Goal: Task Accomplishment & Management: Complete application form

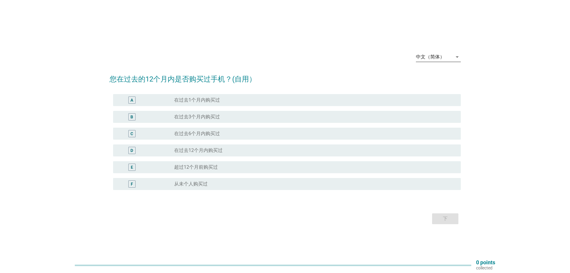
click at [431, 55] on div "中文（简体）" at bounding box center [430, 56] width 29 height 5
click at [427, 74] on div "Bahasa Melayu" at bounding box center [438, 75] width 35 height 7
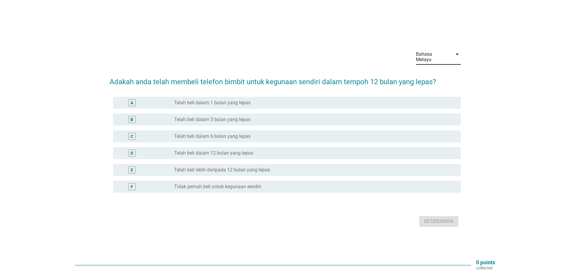
click at [250, 150] on label "Telah beli dalam 12 bulan yang lepas" at bounding box center [213, 153] width 79 height 6
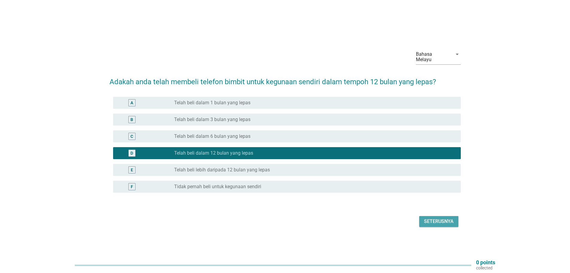
click at [443, 218] on div "Seterusnya" at bounding box center [439, 221] width 30 height 7
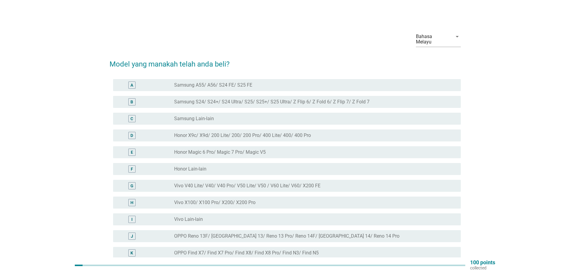
click at [334, 233] on div "radio_button_unchecked OPPO Reno 13F/ Reno 13/ Reno 13 Pro/ Reno 14F/ [GEOGRAPH…" at bounding box center [312, 236] width 277 height 6
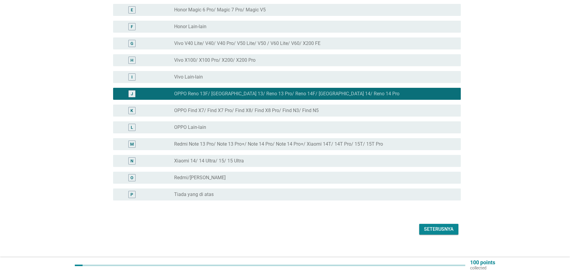
scroll to position [143, 0]
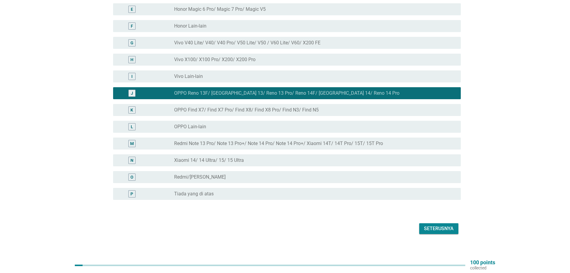
click at [442, 225] on div "Seterusnya" at bounding box center [439, 228] width 30 height 7
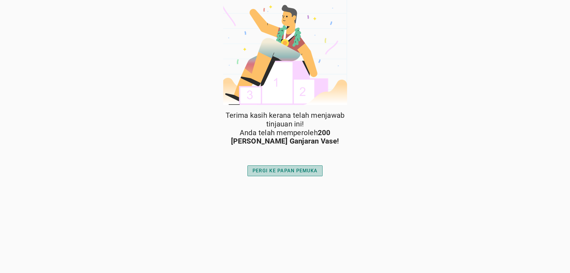
click at [282, 170] on div "PERGI KE PAPAN PEMUKA" at bounding box center [285, 170] width 65 height 7
